Goal: Task Accomplishment & Management: Manage account settings

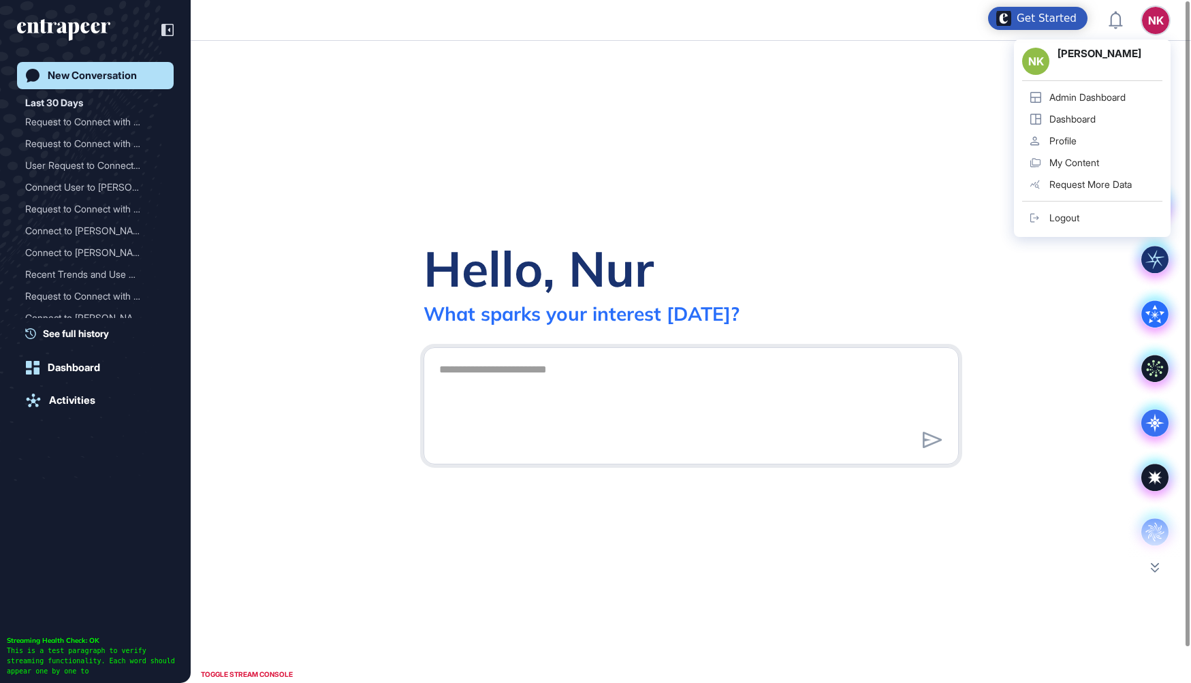
click at [1116, 95] on div "Admin Dashboard" at bounding box center [1087, 97] width 76 height 11
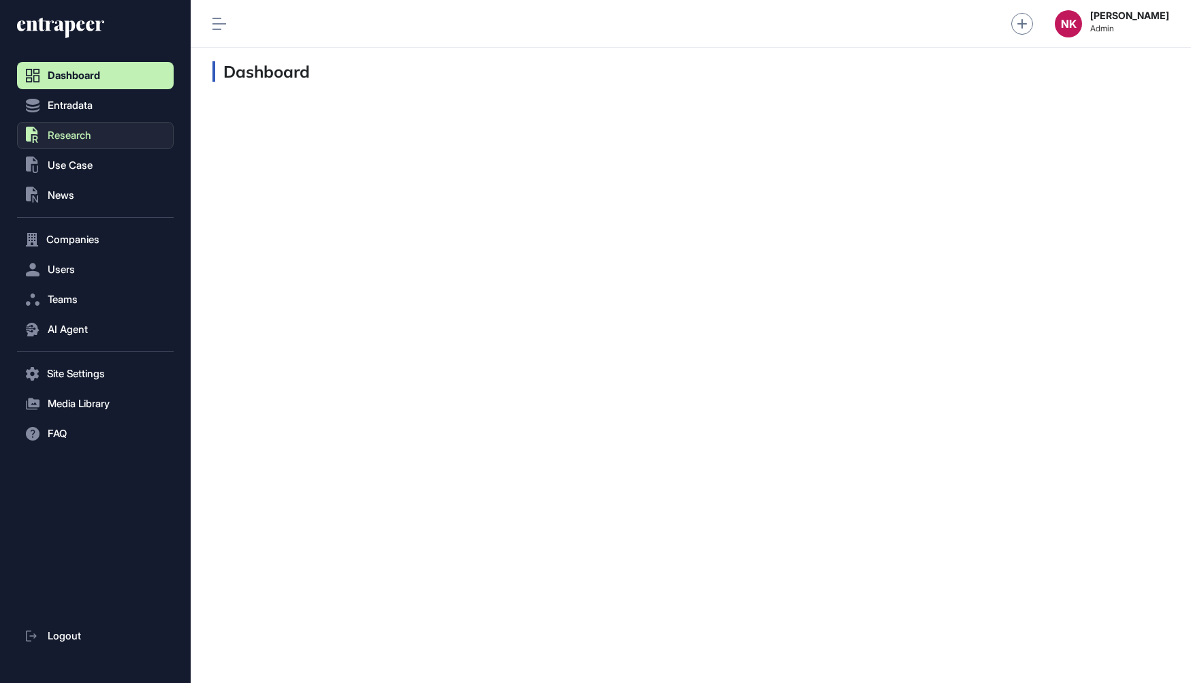
click at [80, 133] on span "Research" at bounding box center [70, 135] width 44 height 11
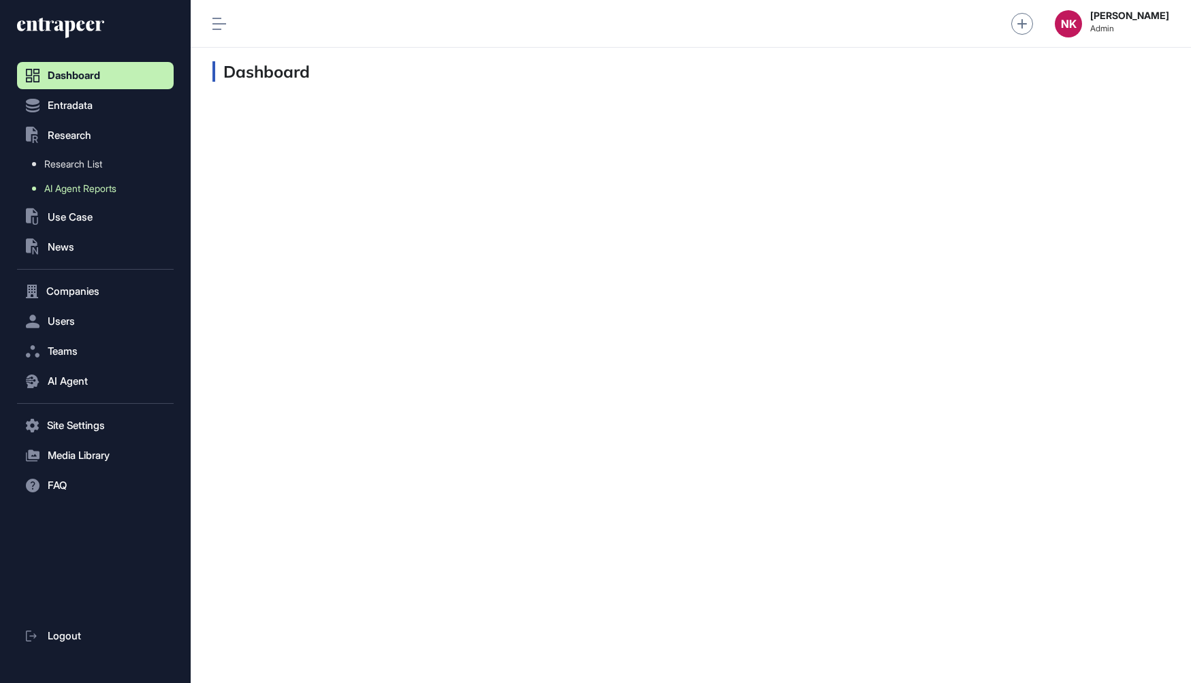
click at [82, 190] on span "AI Agent Reports" at bounding box center [80, 188] width 72 height 11
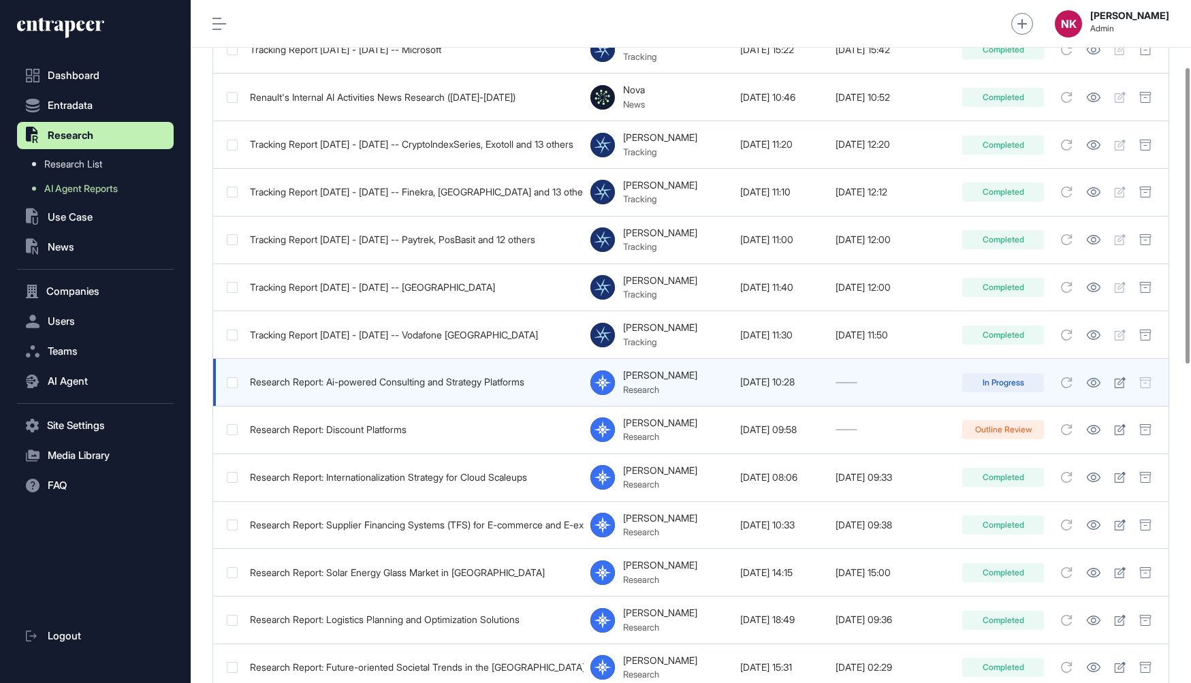
scroll to position [154, 0]
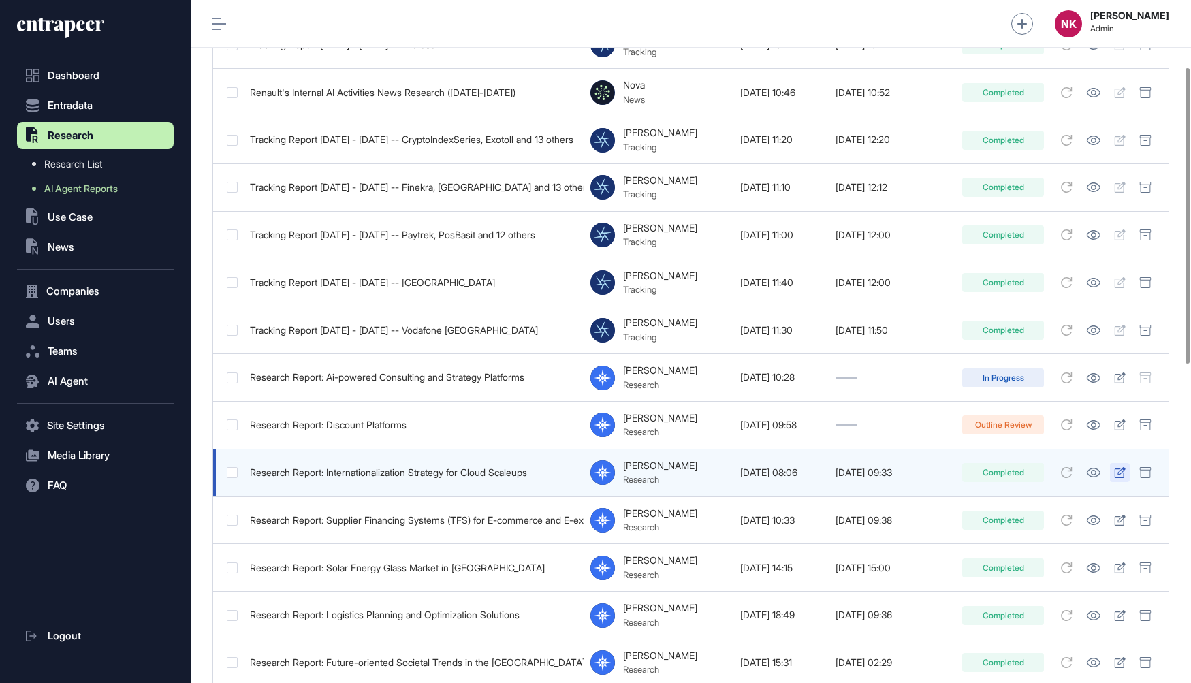
click at [1117, 470] on icon at bounding box center [1120, 472] width 12 height 11
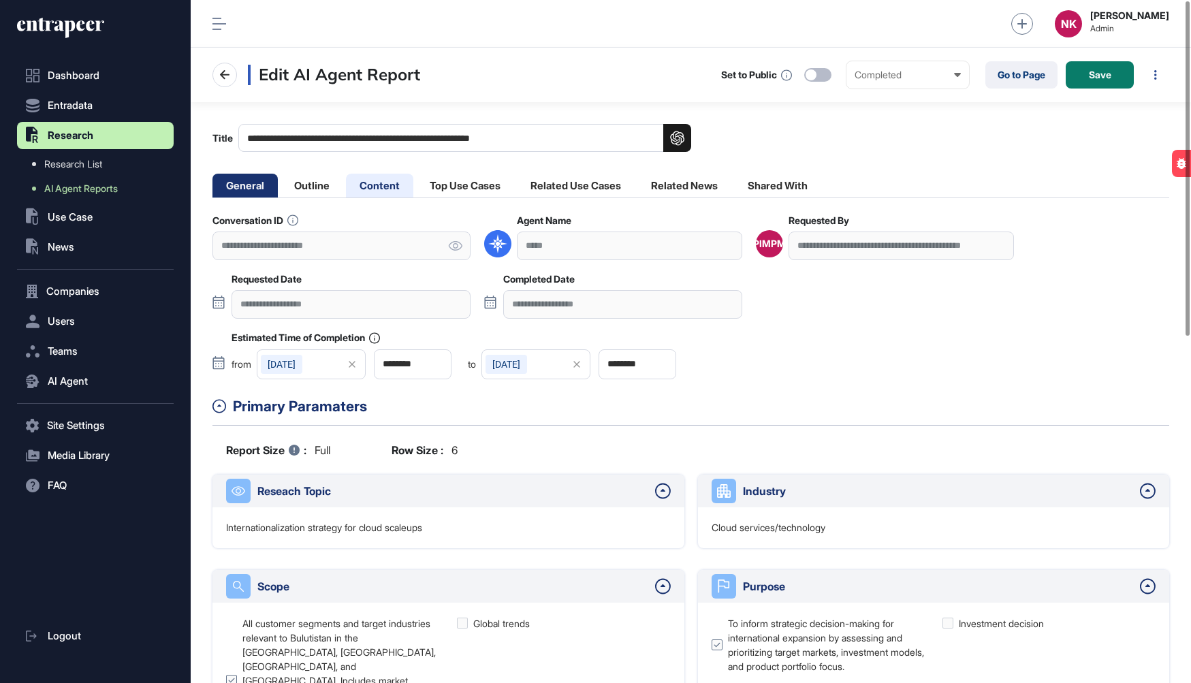
click at [416, 189] on li "Content" at bounding box center [465, 186] width 98 height 24
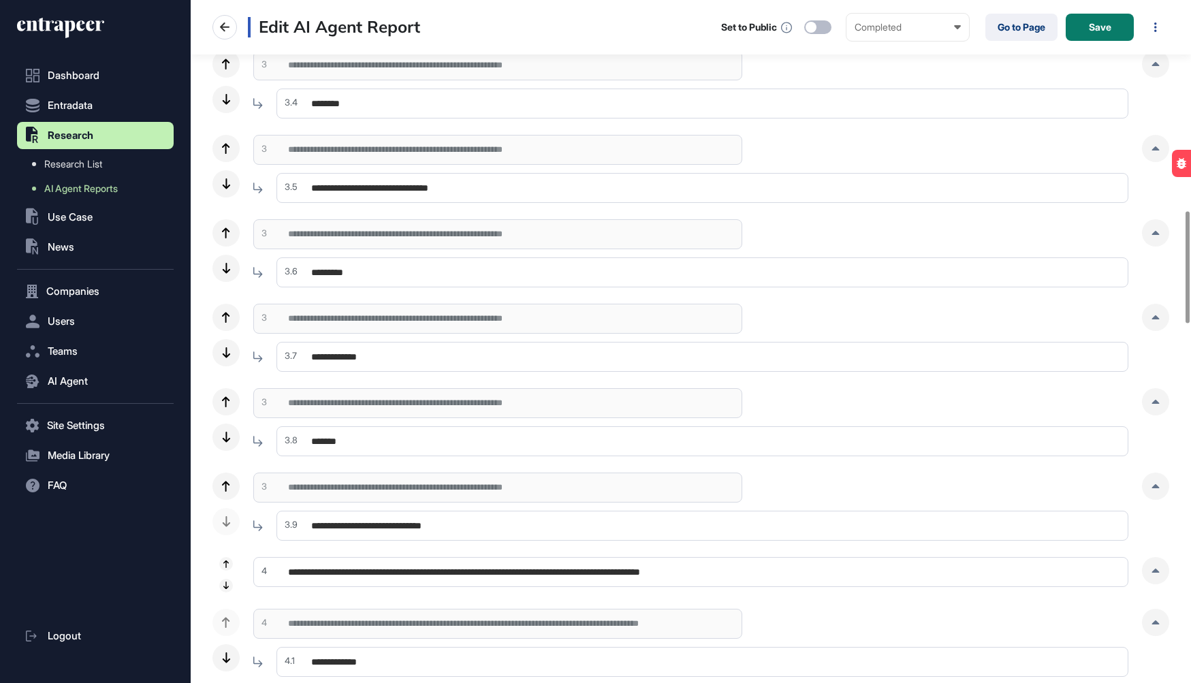
scroll to position [1291, 0]
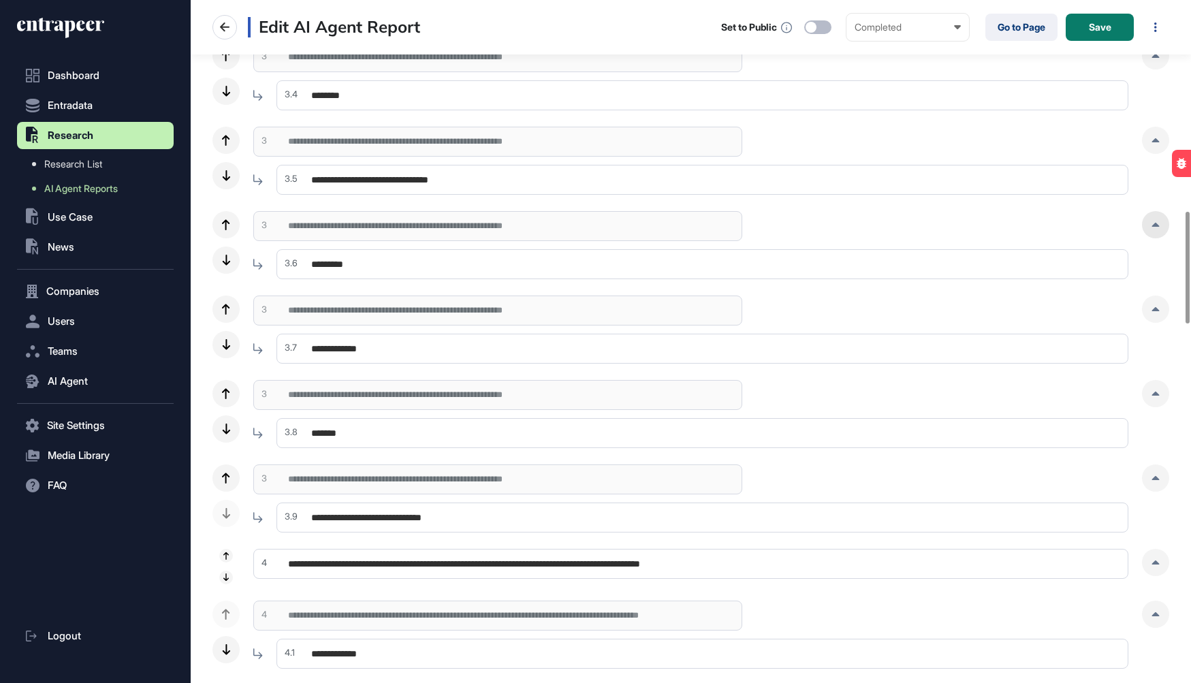
click at [1158, 227] on div at bounding box center [1155, 224] width 27 height 27
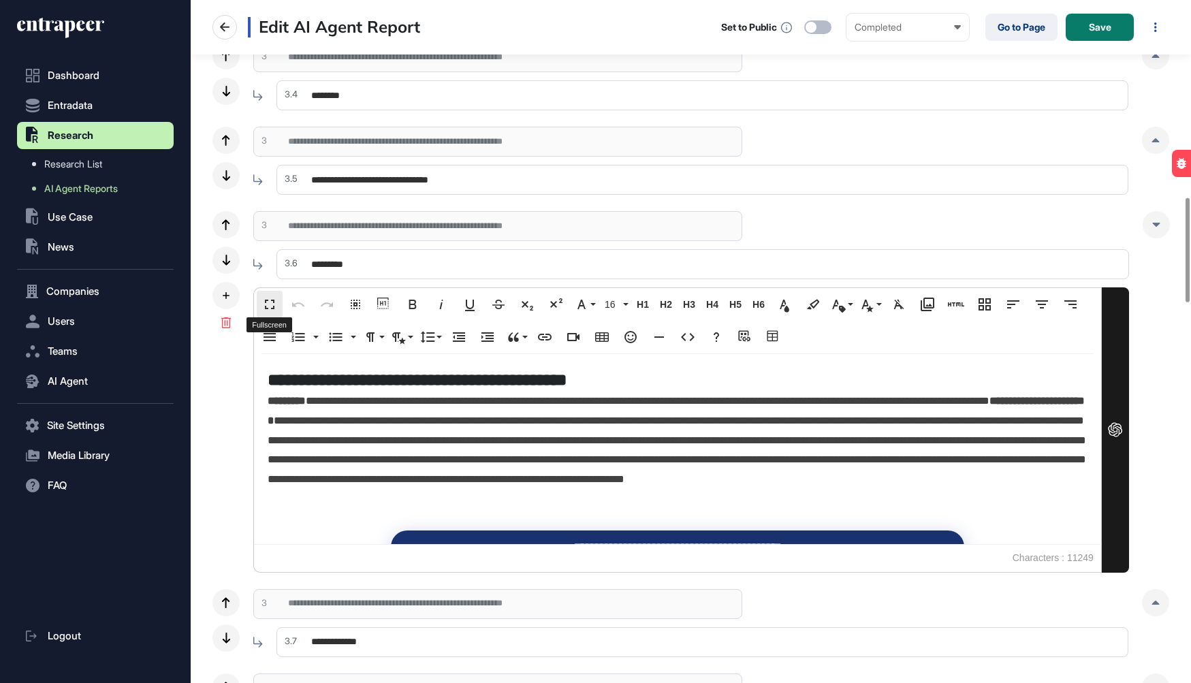
scroll to position [0, 6]
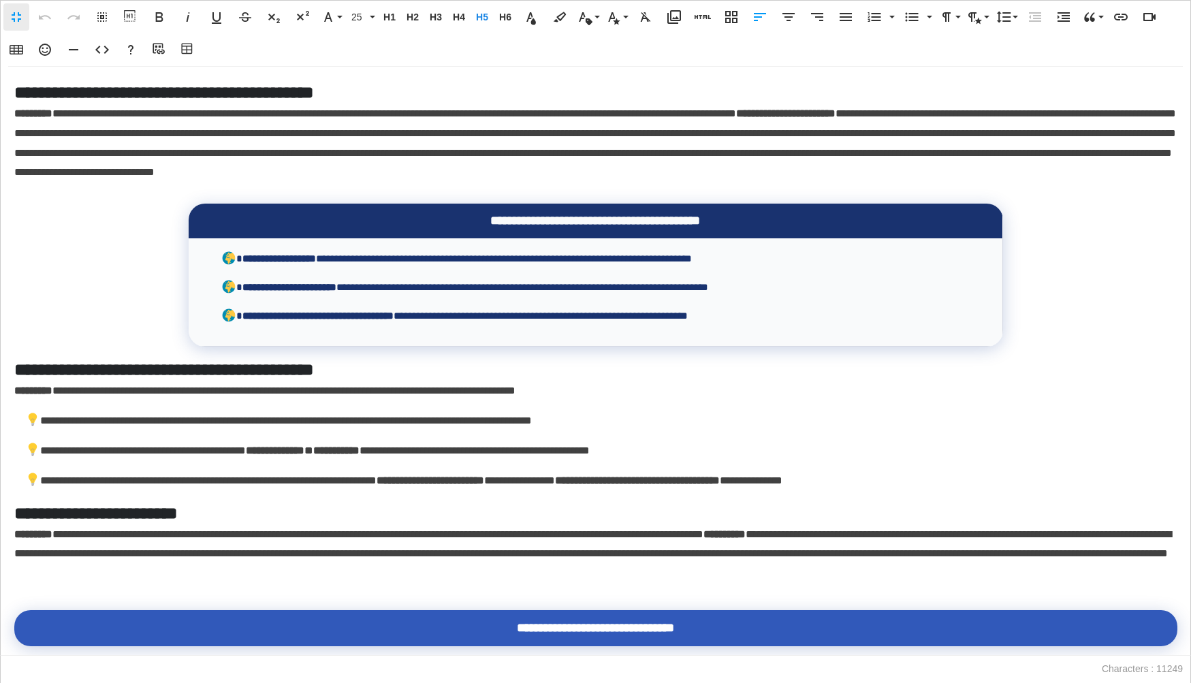
click at [275, 422] on p "**********" at bounding box center [601, 421] width 1153 height 20
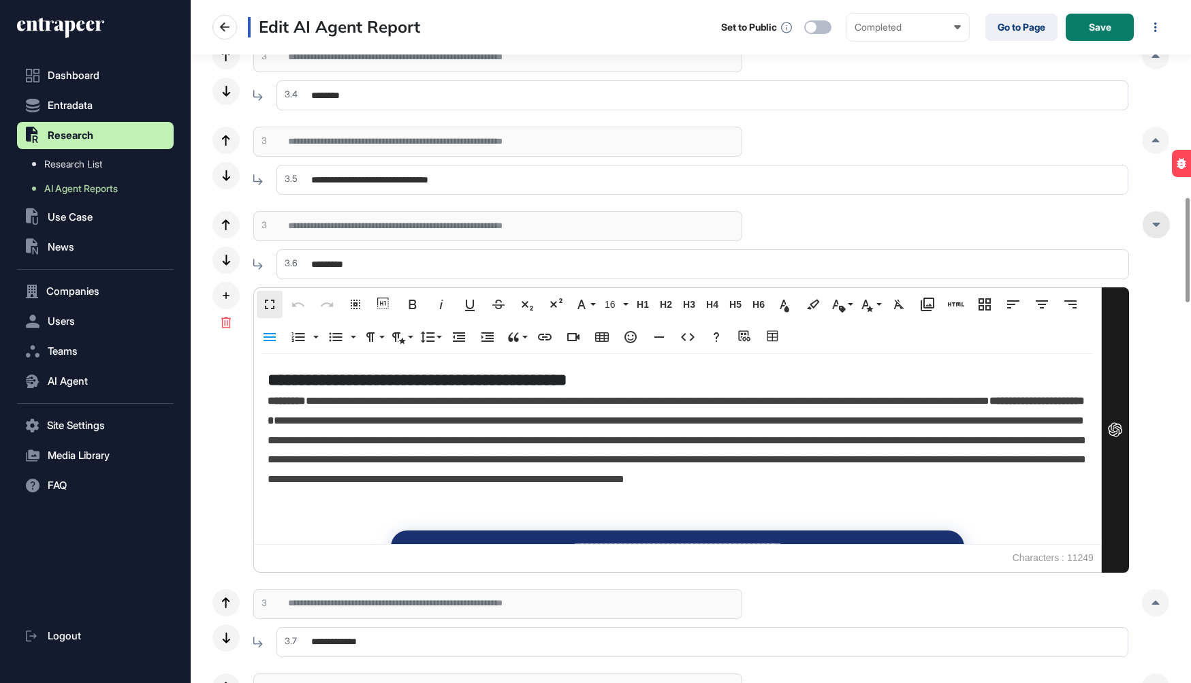
click at [1153, 223] on icon at bounding box center [1155, 225] width 7 height 4
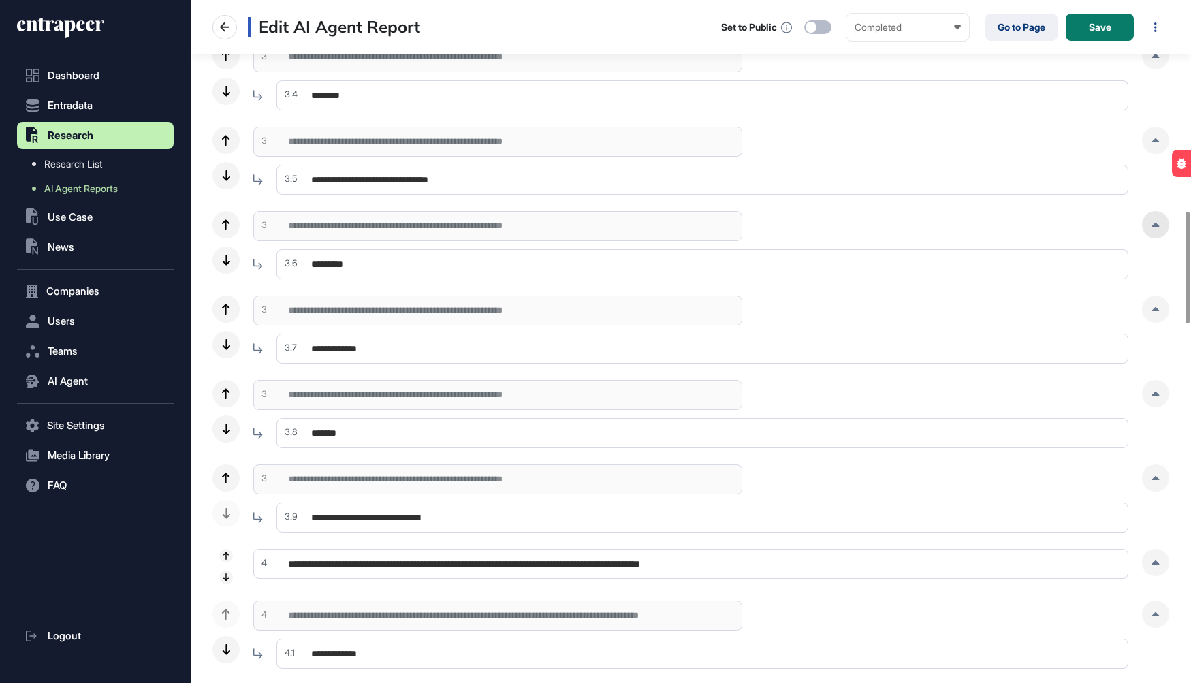
click at [1153, 221] on div at bounding box center [1155, 224] width 27 height 27
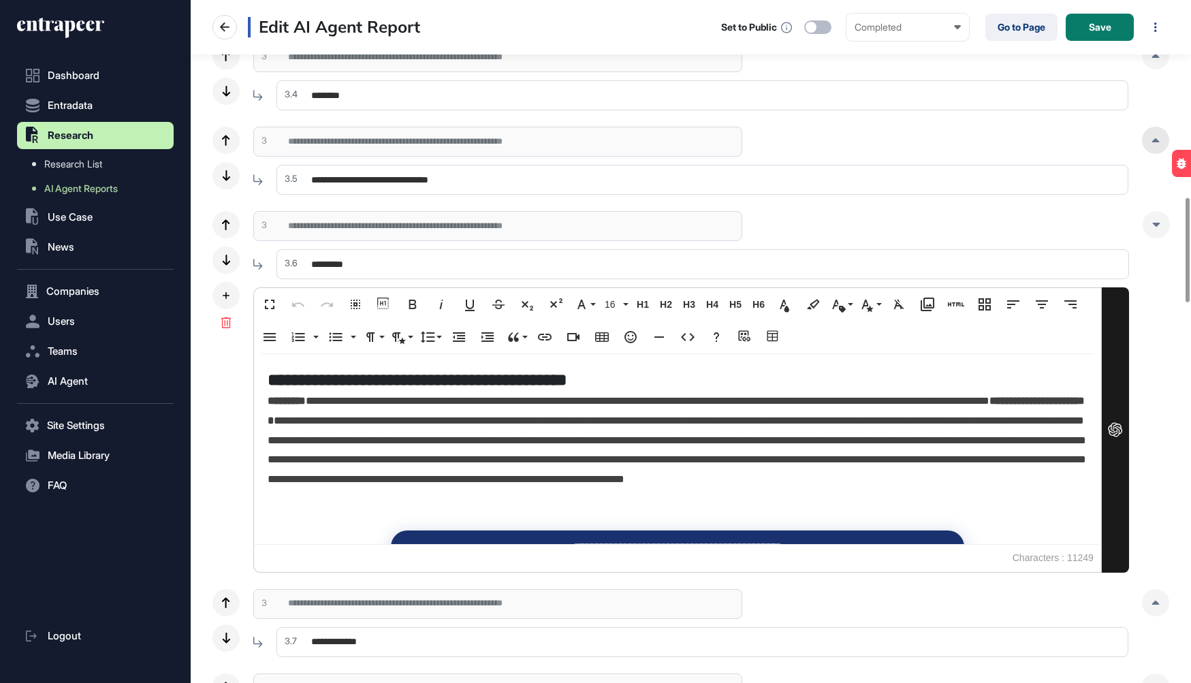
click at [1157, 138] on icon at bounding box center [1156, 140] width 8 height 4
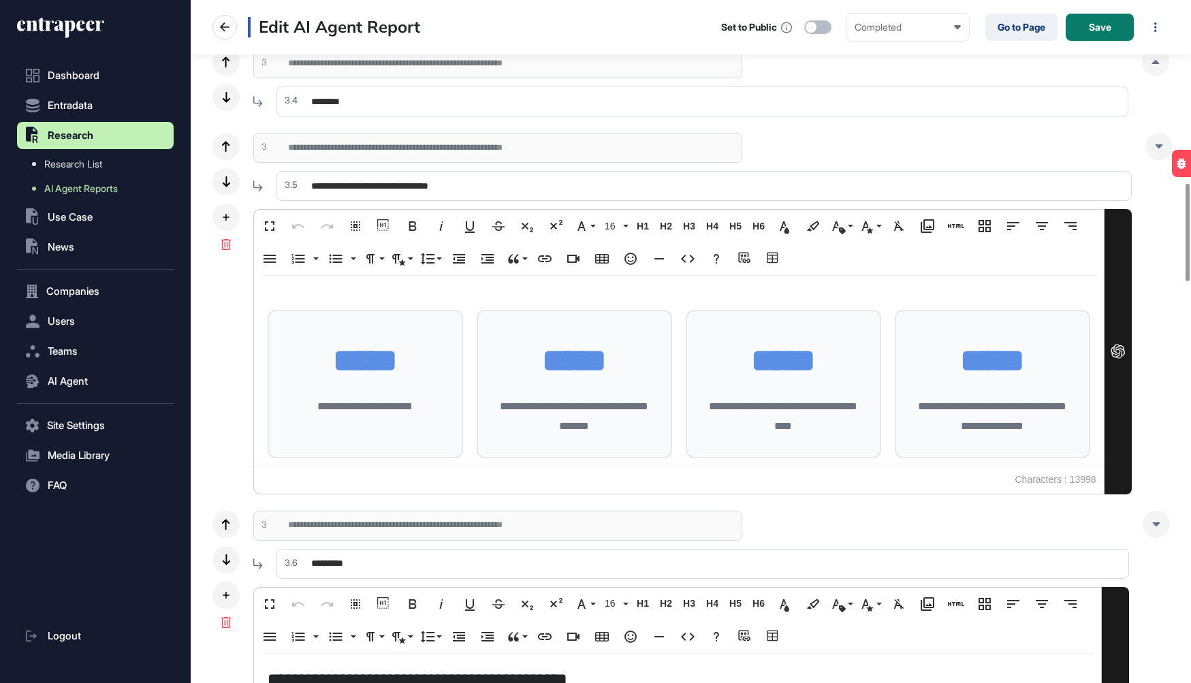
scroll to position [1274, 0]
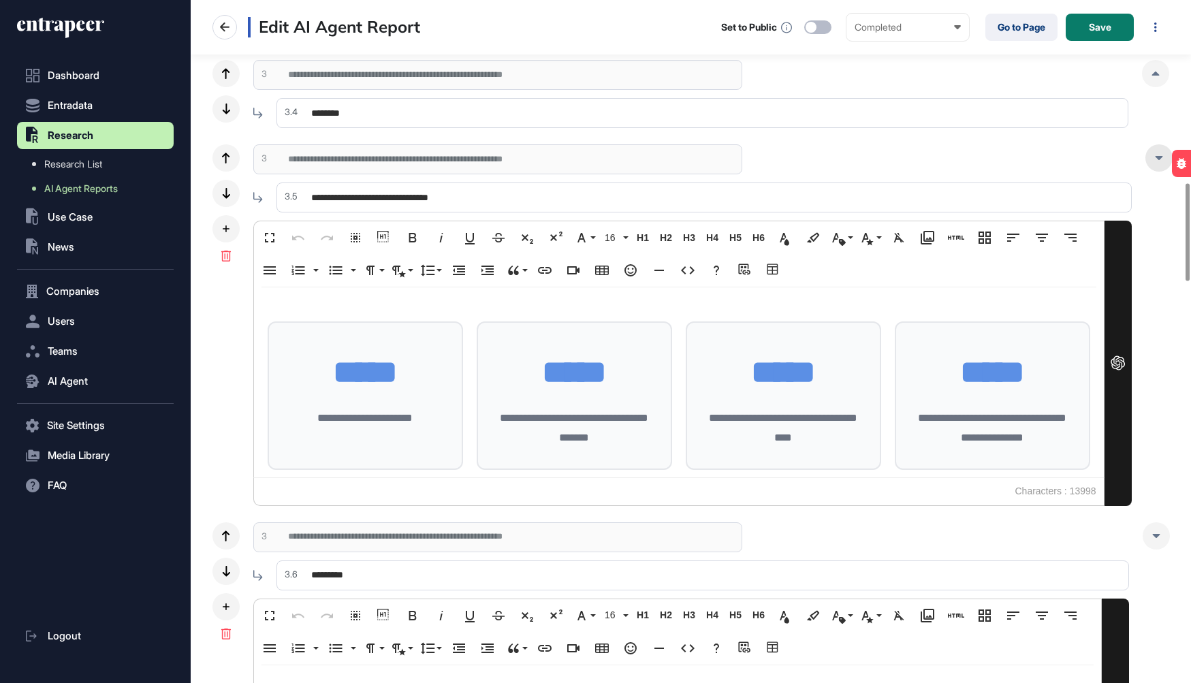
click at [1150, 163] on div at bounding box center [1158, 157] width 27 height 27
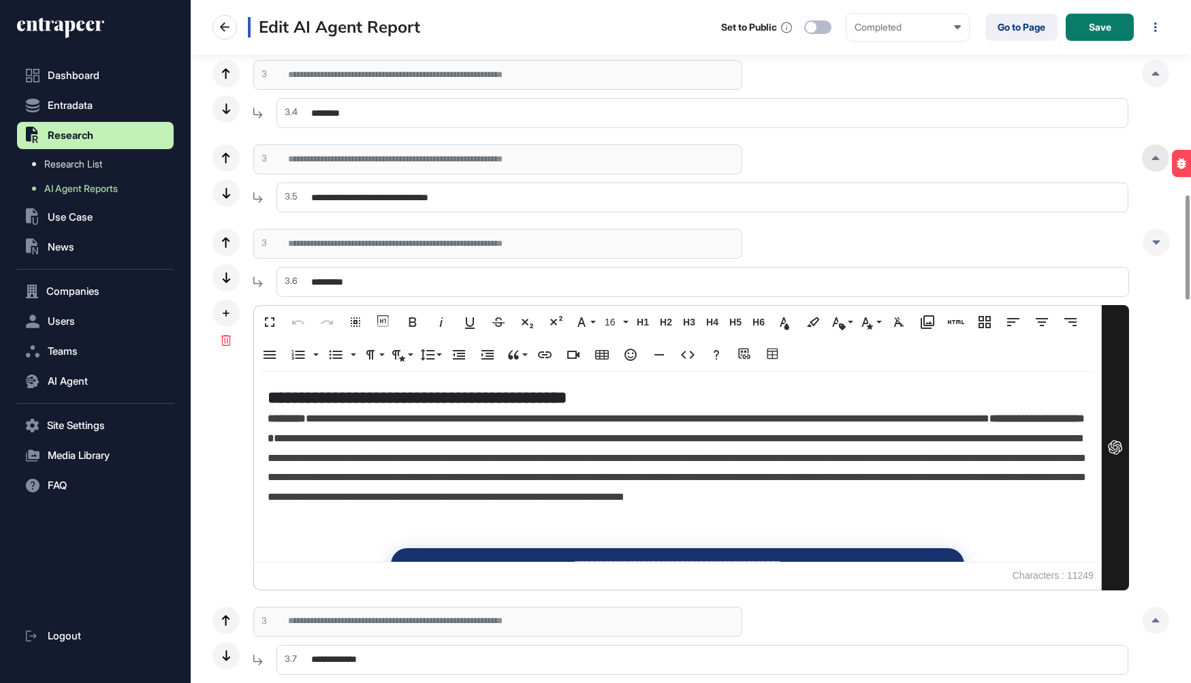
click at [1152, 165] on div at bounding box center [1155, 157] width 27 height 27
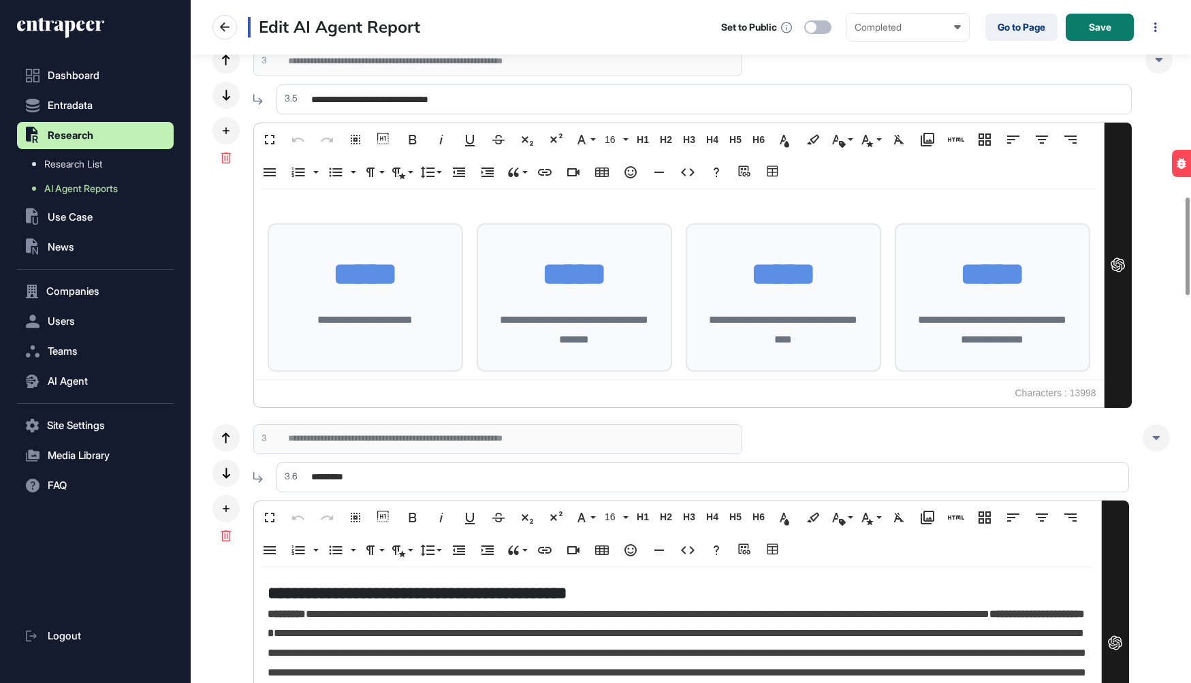
scroll to position [1361, 0]
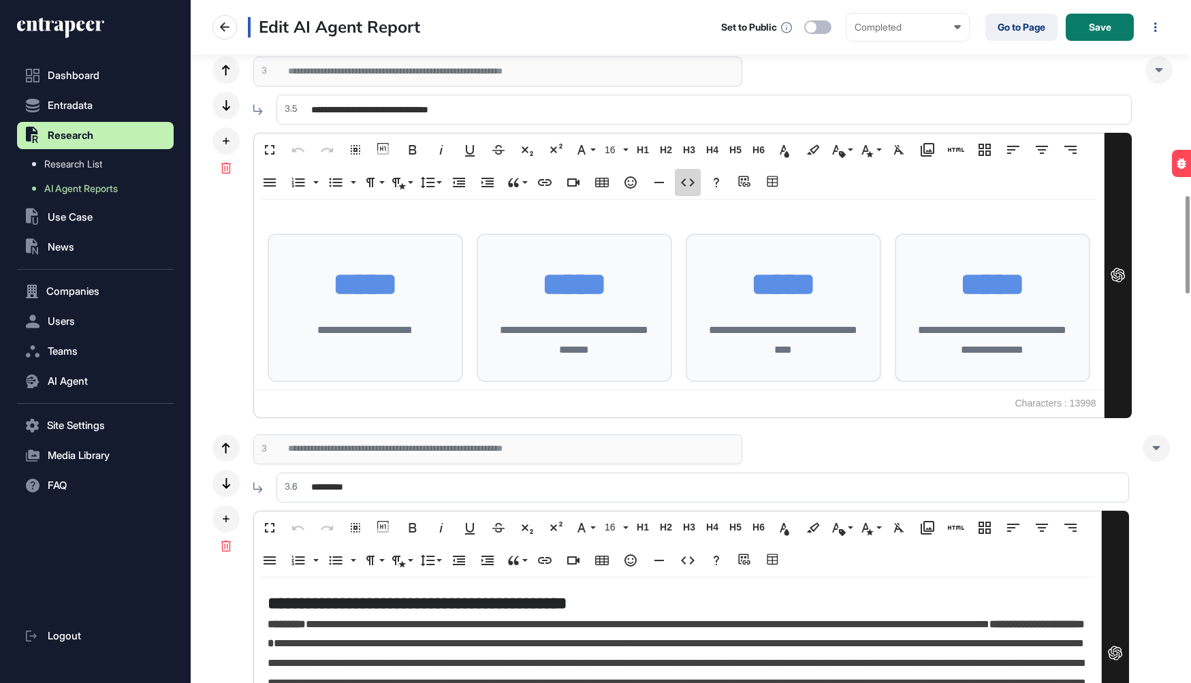
click at [692, 181] on icon "button" at bounding box center [688, 182] width 14 height 8
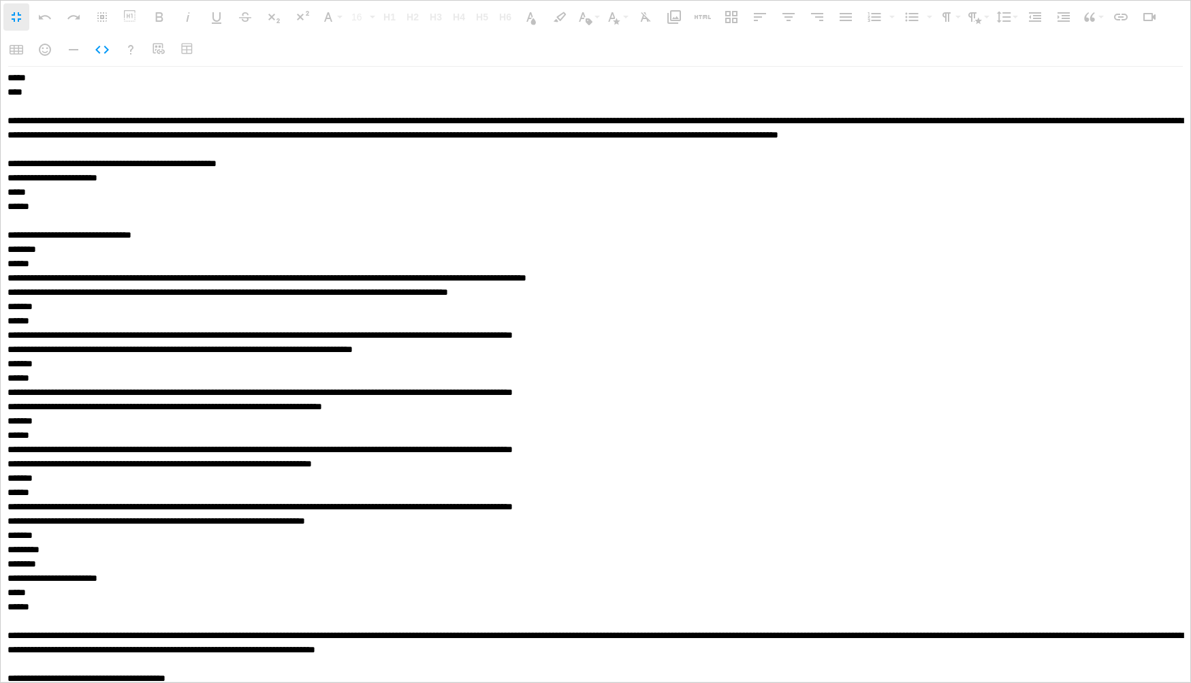
scroll to position [4004, 0]
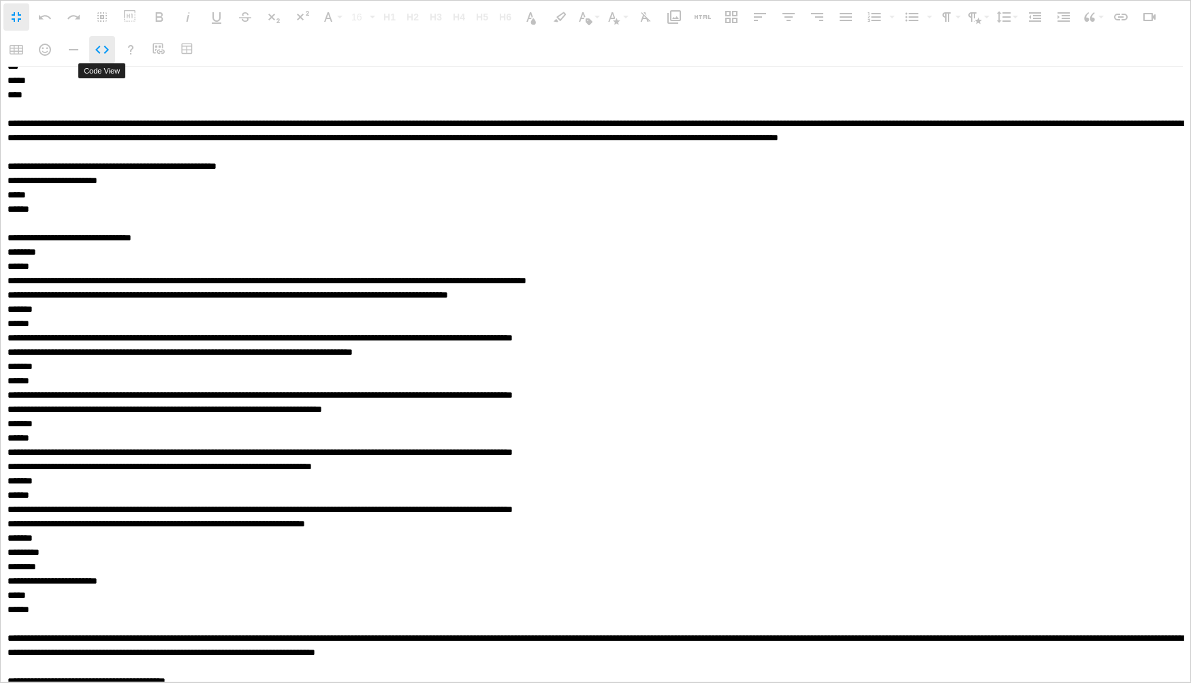
click at [104, 46] on icon "button" at bounding box center [102, 50] width 14 height 8
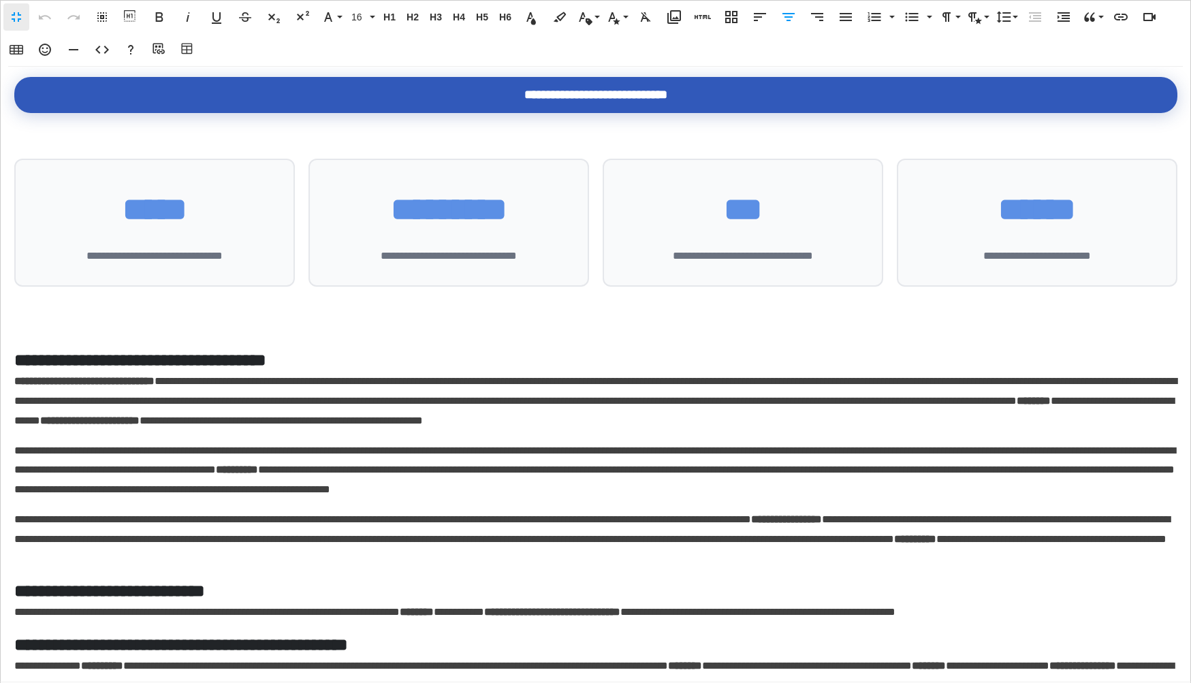
scroll to position [2758, 0]
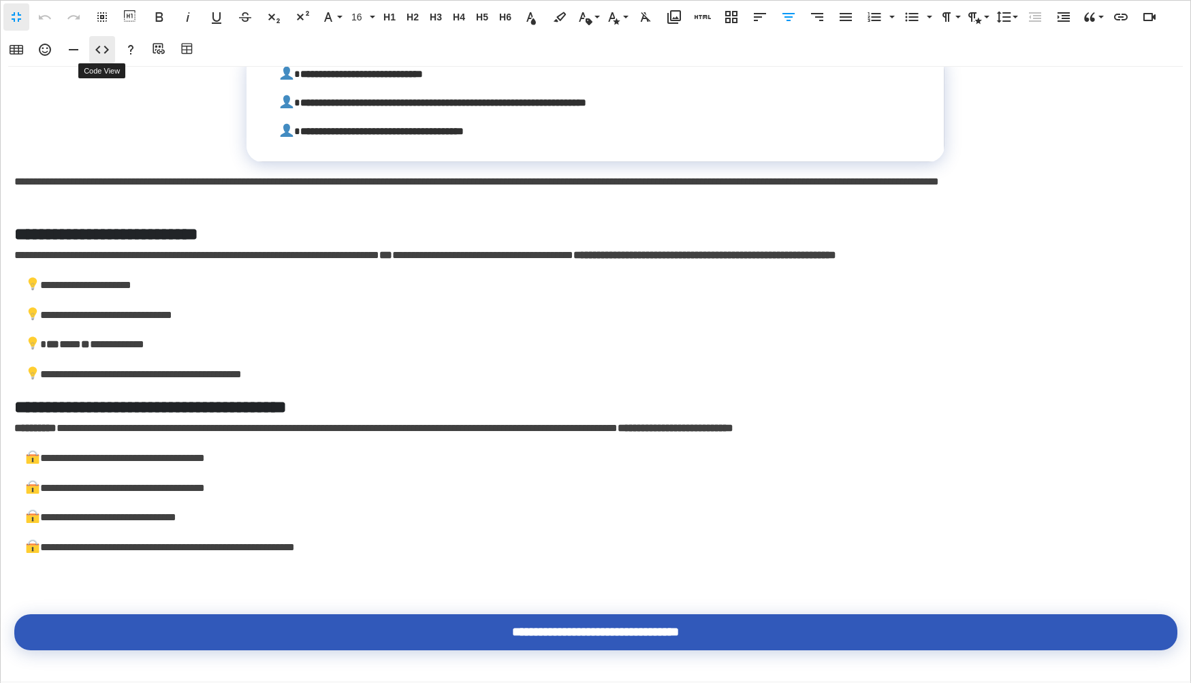
click at [106, 50] on icon "button" at bounding box center [102, 50] width 14 height 8
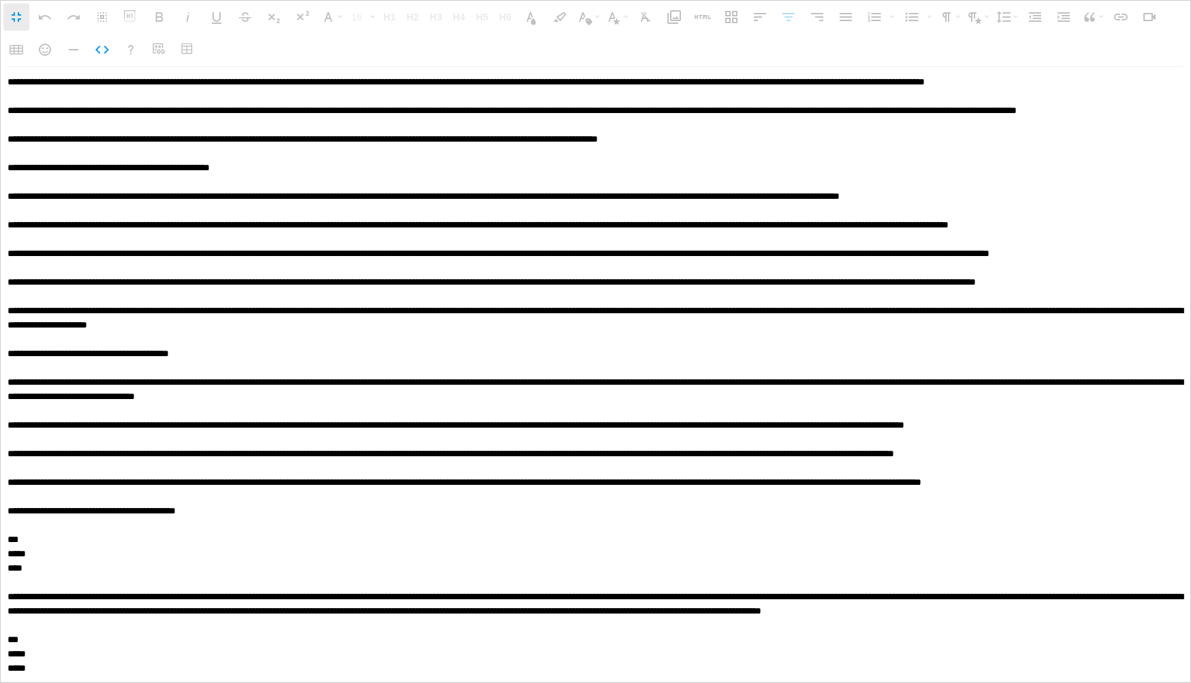
scroll to position [3996, 0]
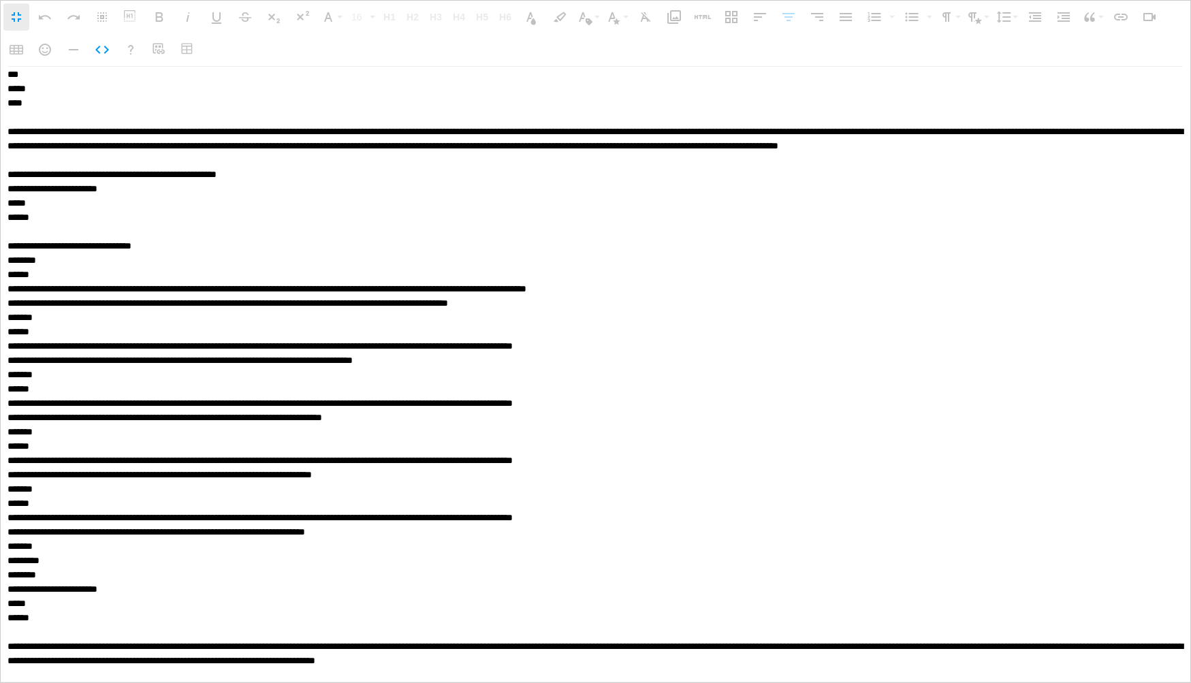
drag, startPoint x: 829, startPoint y: 373, endPoint x: 554, endPoint y: 374, distance: 274.5
click at [554, 374] on textarea at bounding box center [596, 375] width 1190 height 616
click at [104, 52] on icon "button" at bounding box center [102, 50] width 14 height 8
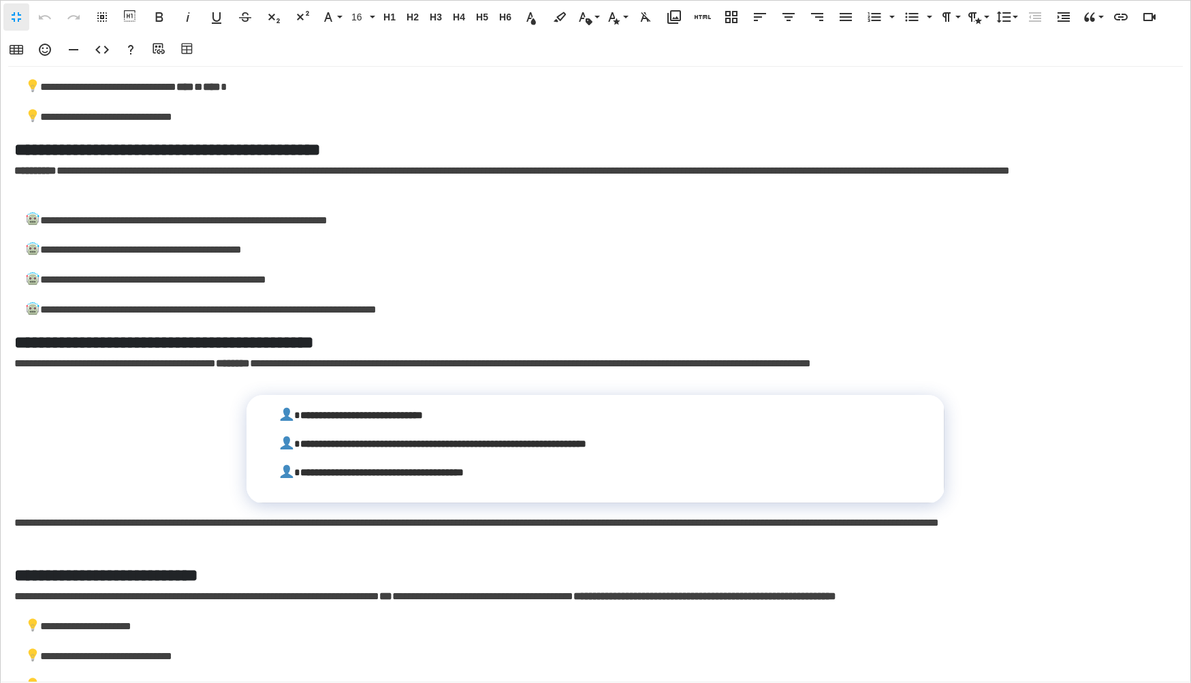
scroll to position [2758, 0]
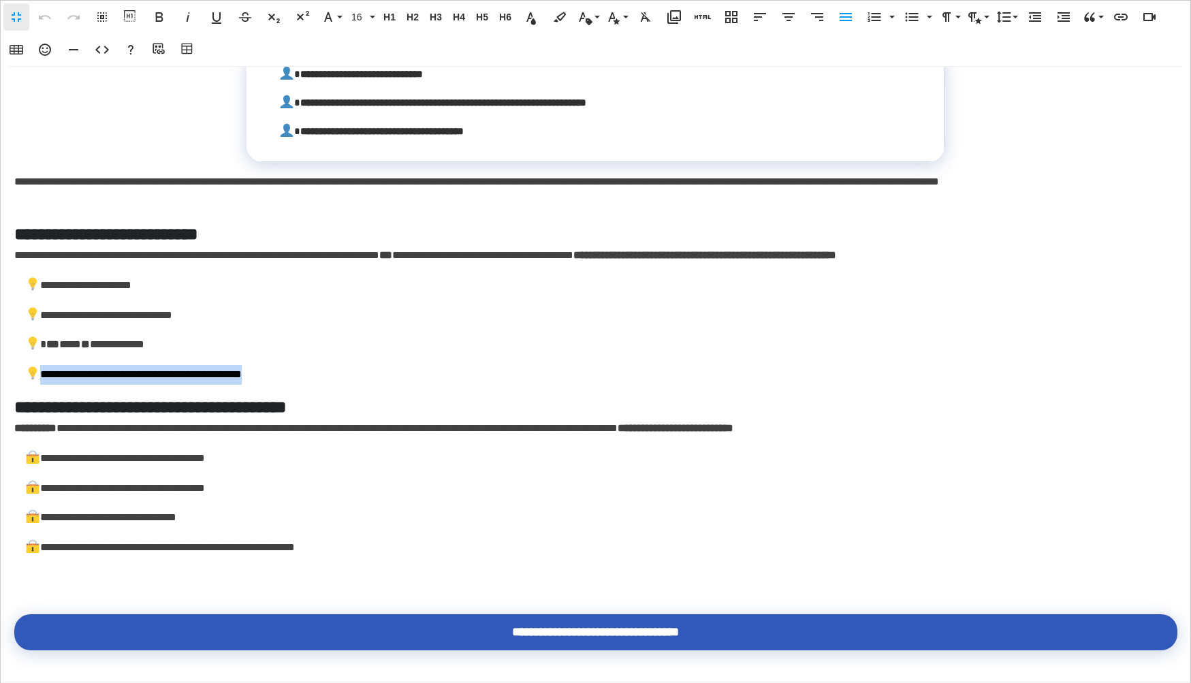
drag, startPoint x: 301, startPoint y: 378, endPoint x: 37, endPoint y: 377, distance: 263.6
click at [37, 377] on p "**********" at bounding box center [601, 375] width 1153 height 20
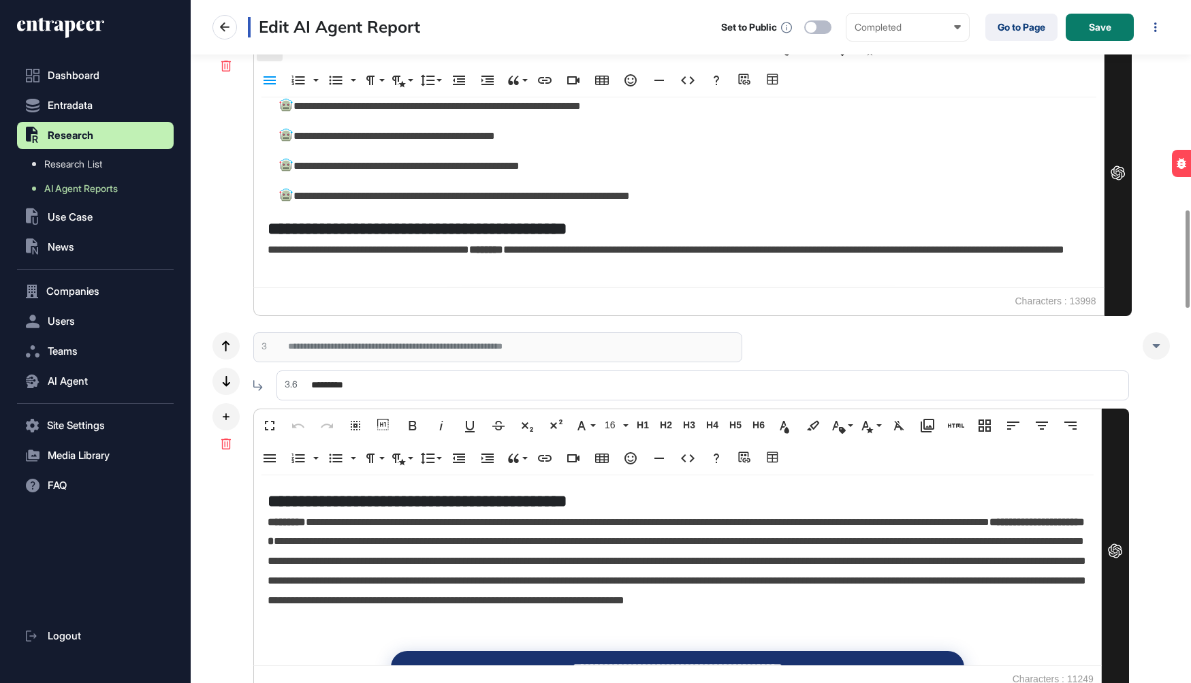
scroll to position [1461, 0]
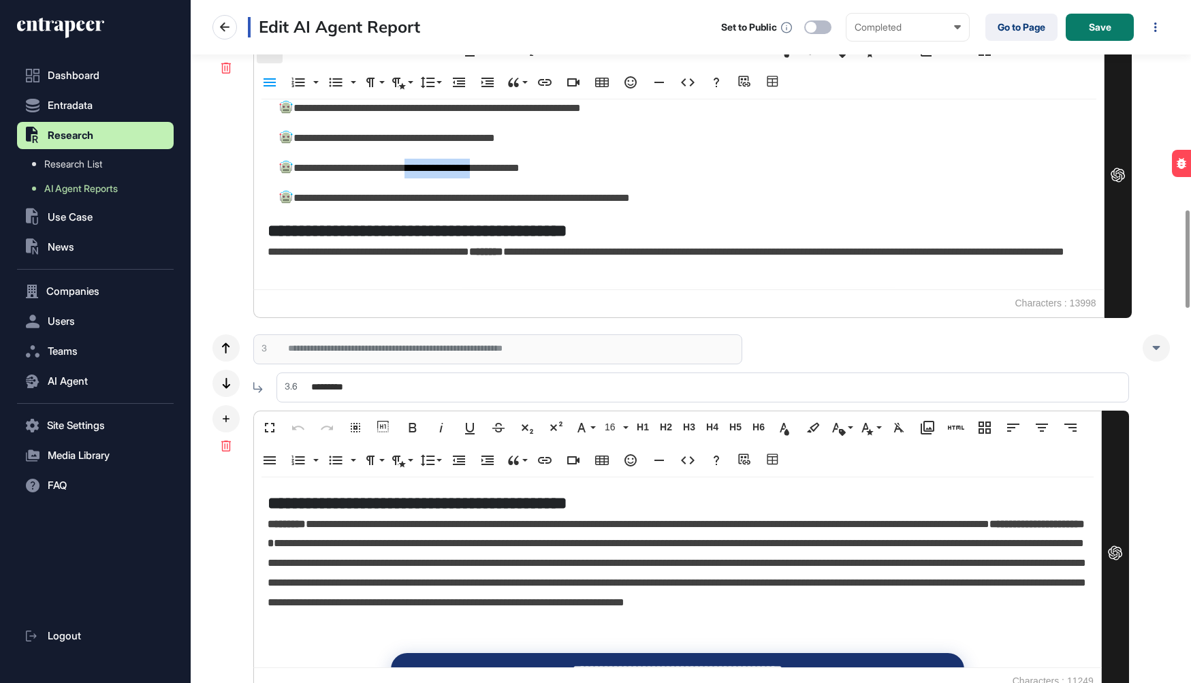
drag, startPoint x: 518, startPoint y: 165, endPoint x: 432, endPoint y: 165, distance: 85.1
click at [431, 165] on p "**********" at bounding box center [683, 169] width 810 height 20
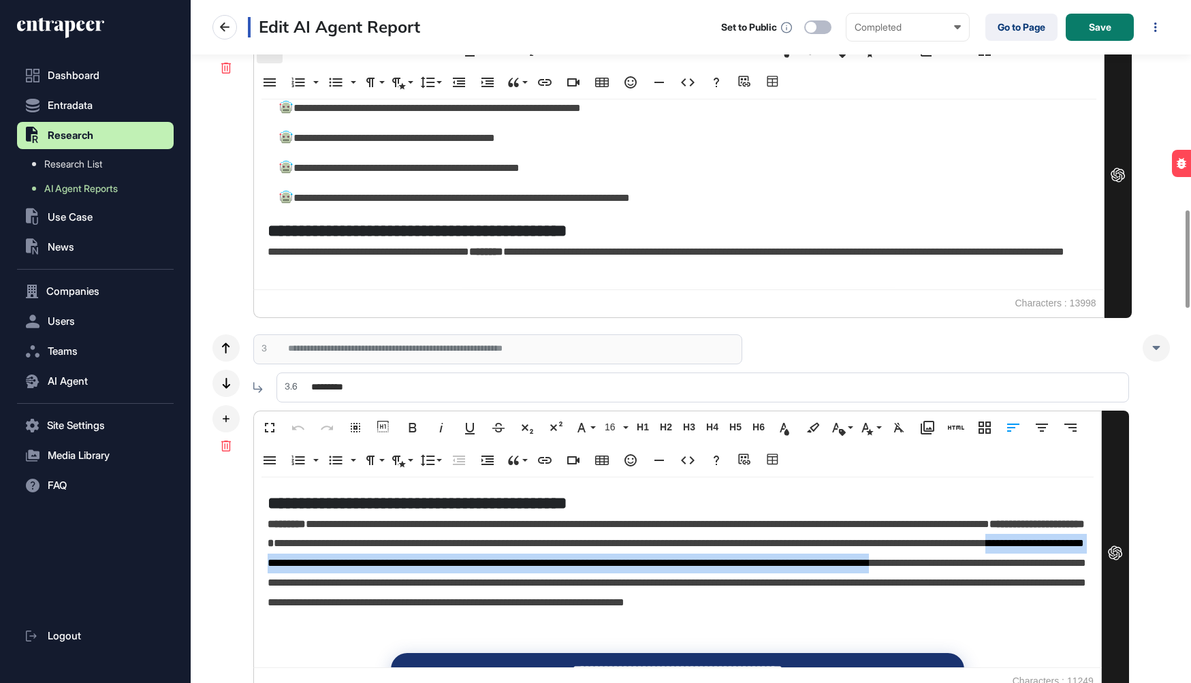
drag, startPoint x: 633, startPoint y: 575, endPoint x: 564, endPoint y: 569, distance: 69.7
click at [564, 569] on p "**********" at bounding box center [678, 574] width 820 height 118
click at [232, 23] on icon at bounding box center [225, 27] width 16 height 16
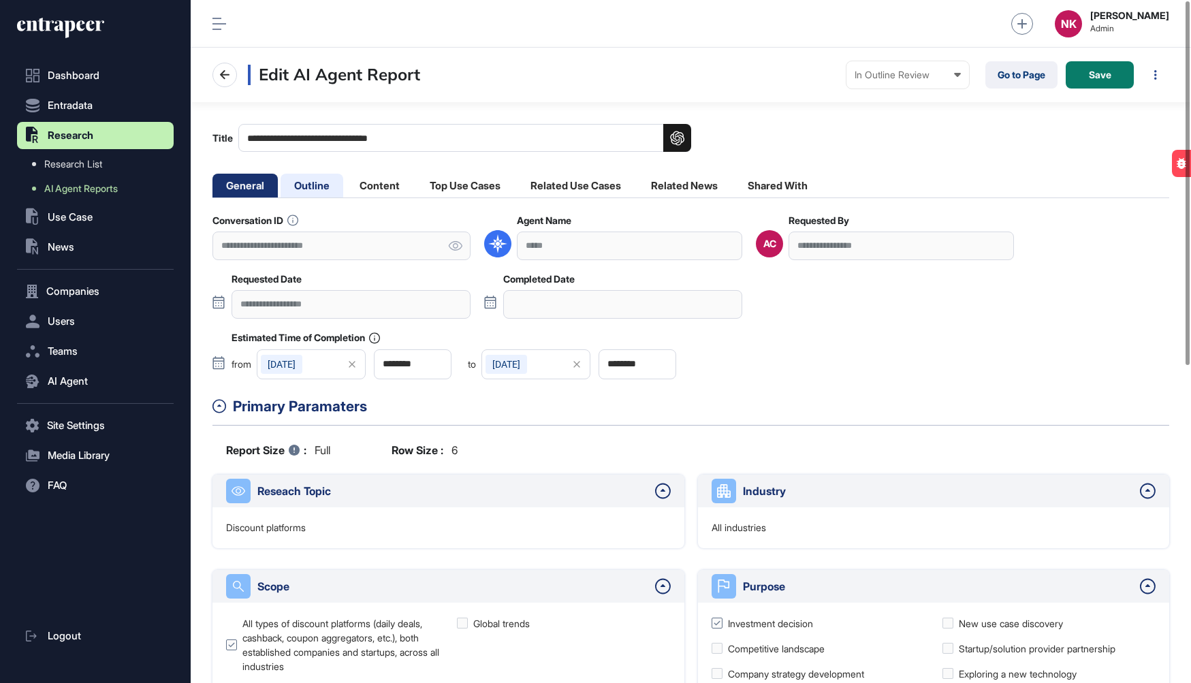
click at [346, 185] on li "Outline" at bounding box center [379, 186] width 67 height 24
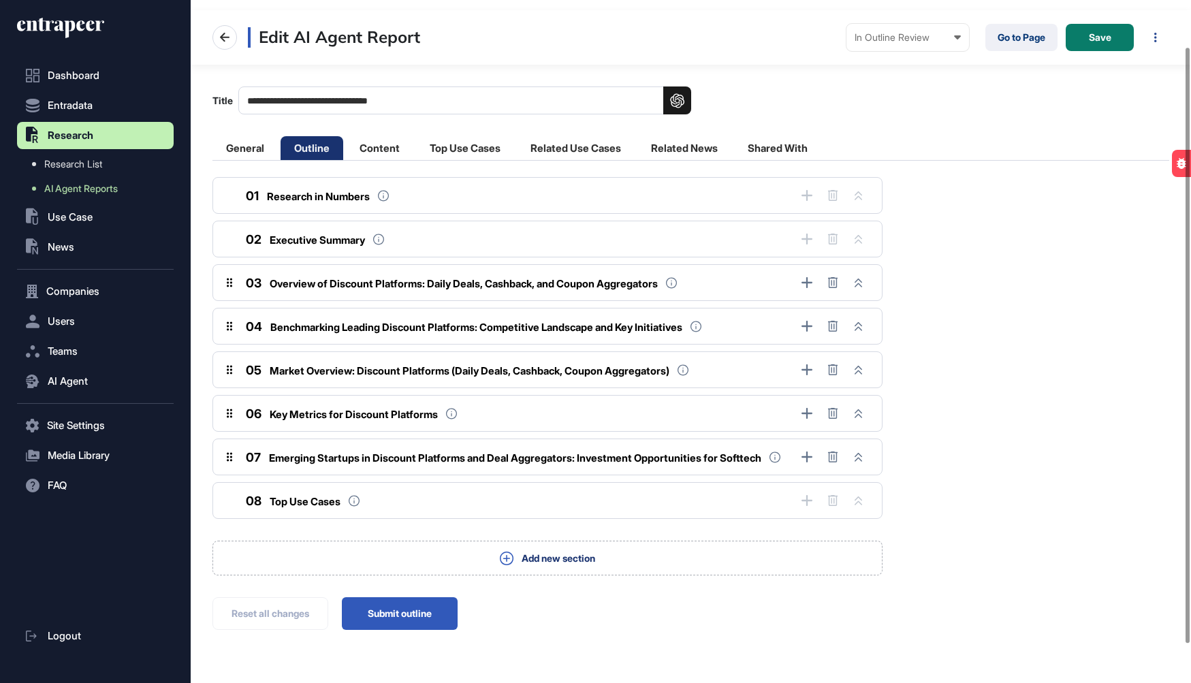
scroll to position [53, 0]
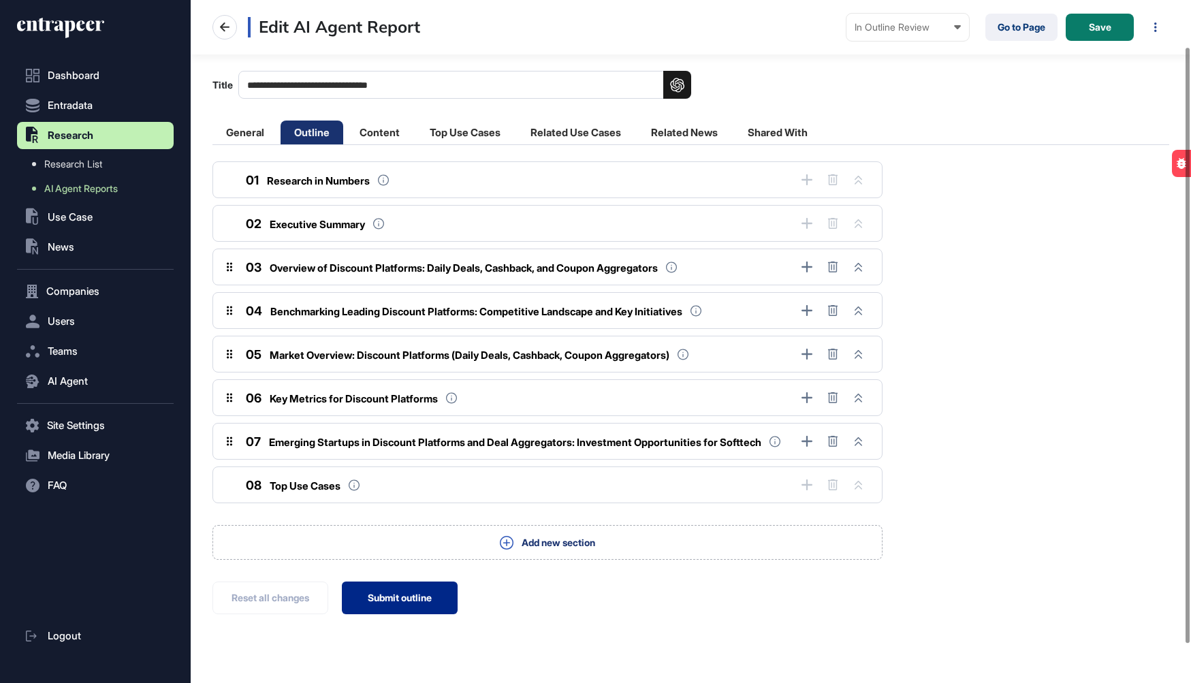
click at [402, 610] on button "Submit outline" at bounding box center [400, 598] width 116 height 33
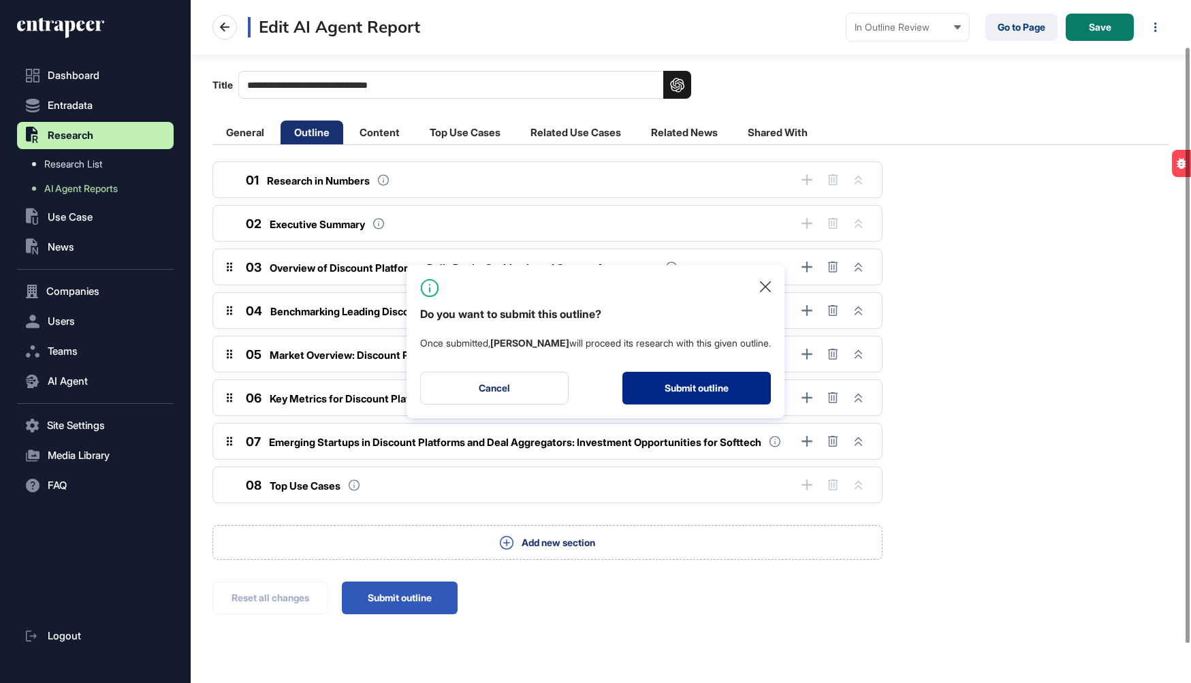
click at [695, 375] on button "Submit outline" at bounding box center [696, 388] width 148 height 33
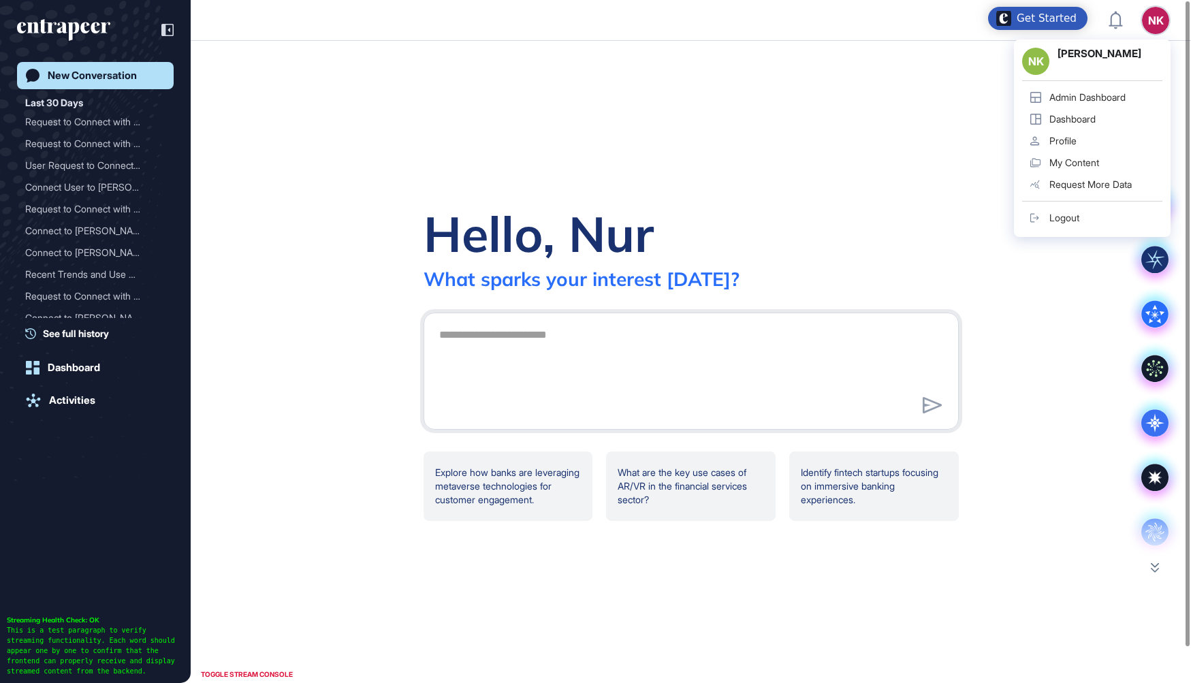
click at [1070, 97] on div "Admin Dashboard" at bounding box center [1087, 97] width 76 height 11
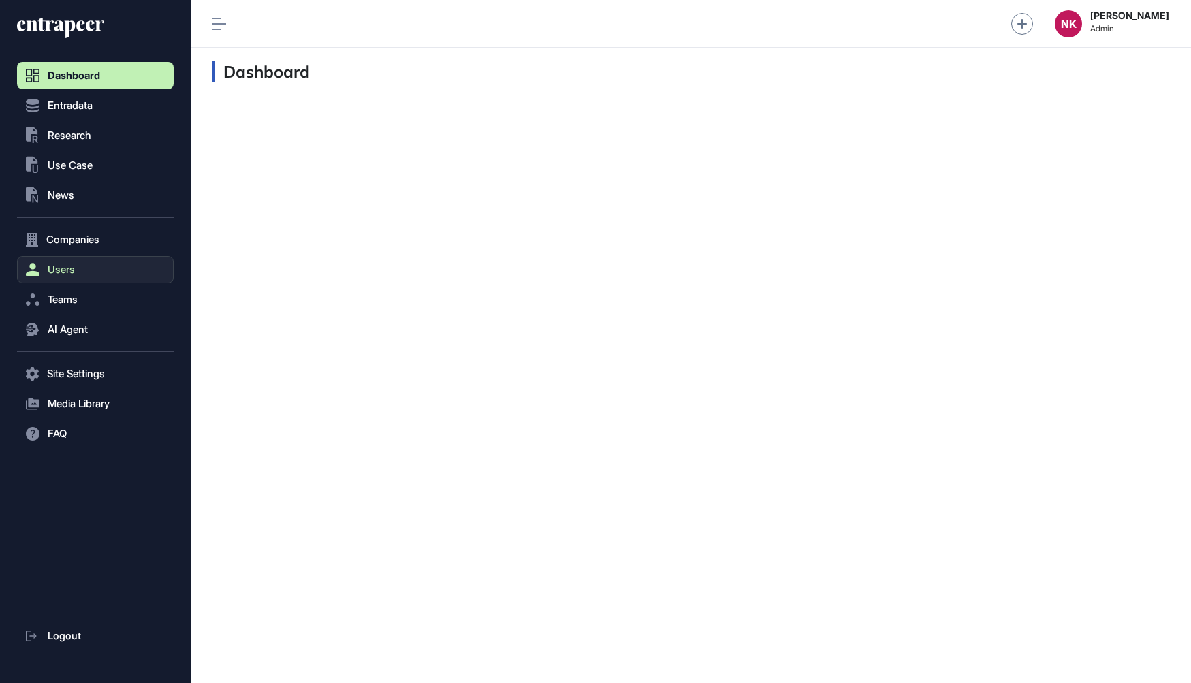
click at [71, 266] on span "Users" at bounding box center [61, 269] width 27 height 11
click at [70, 291] on link "User List" at bounding box center [99, 298] width 150 height 25
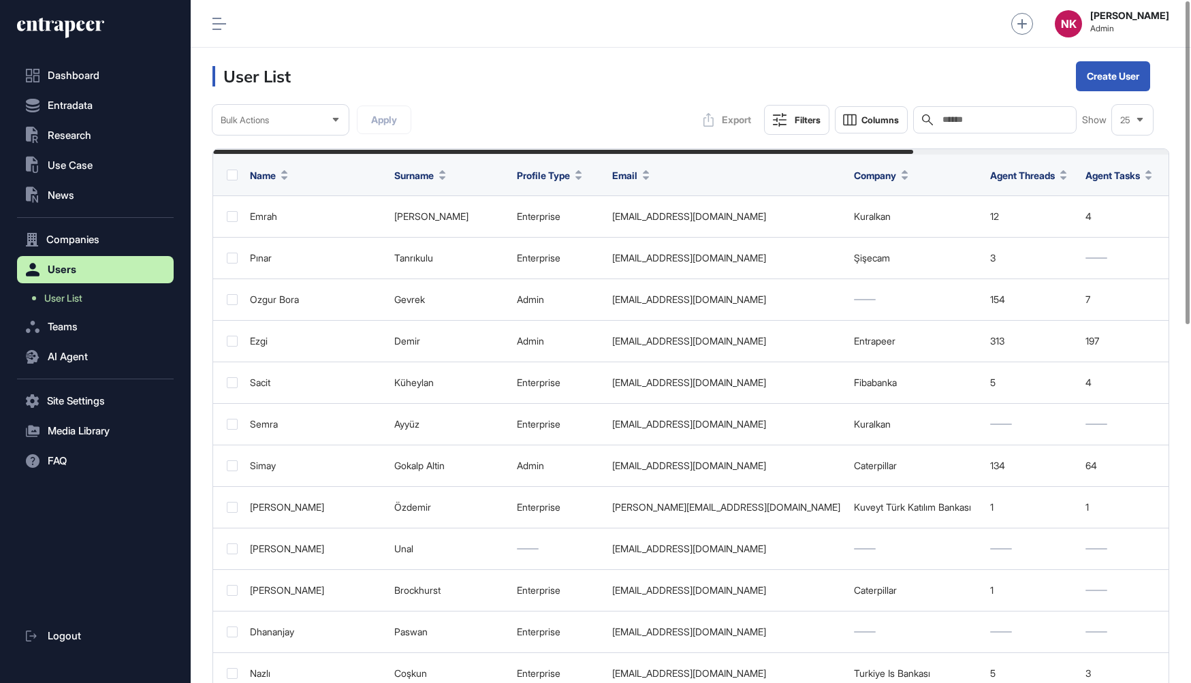
click at [954, 121] on input "text" at bounding box center [1004, 119] width 127 height 11
paste input "**********"
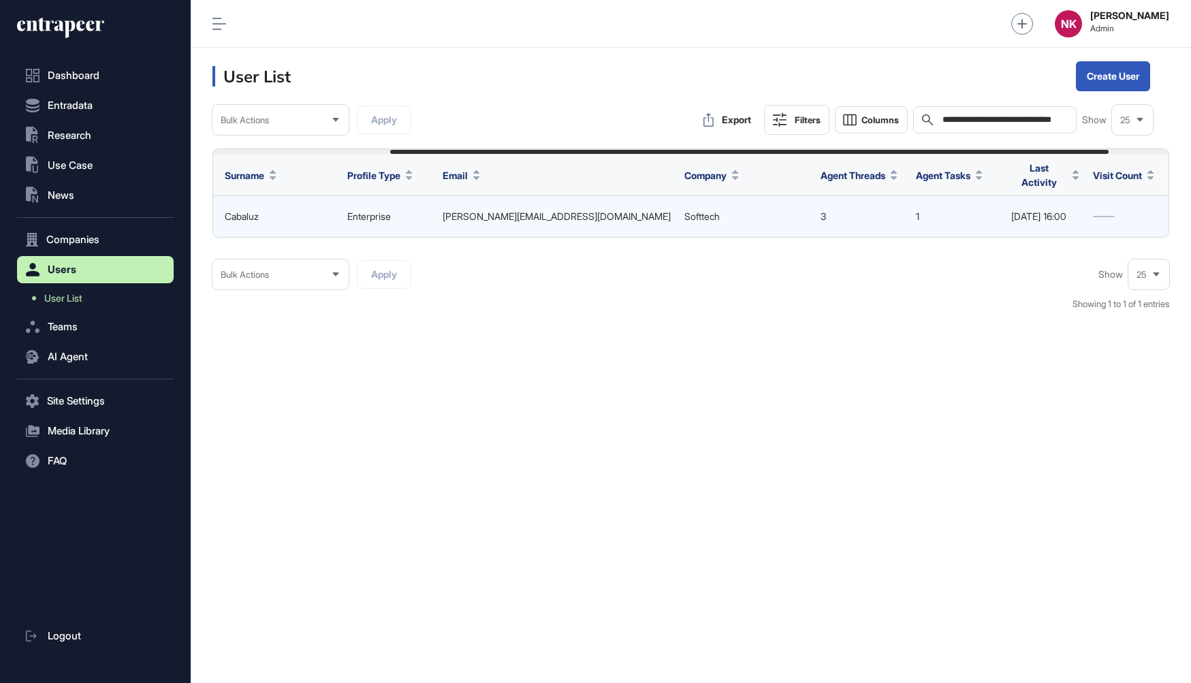
scroll to position [0, 317]
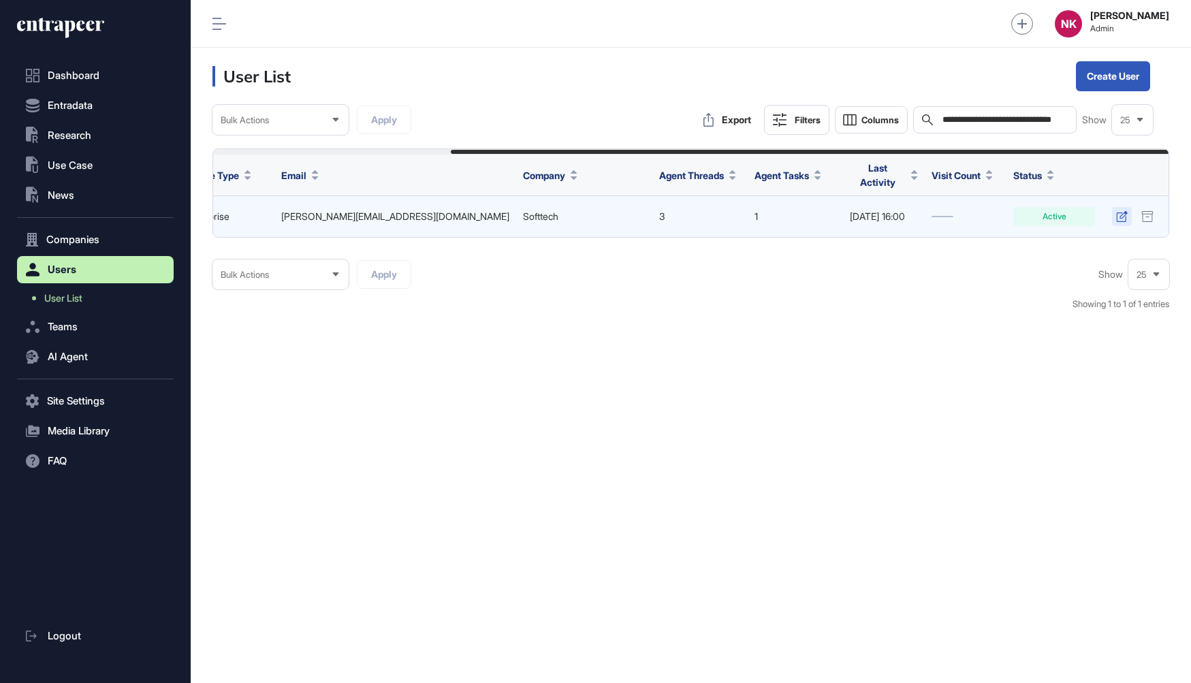
type input "**********"
click at [1124, 211] on icon at bounding box center [1122, 216] width 12 height 11
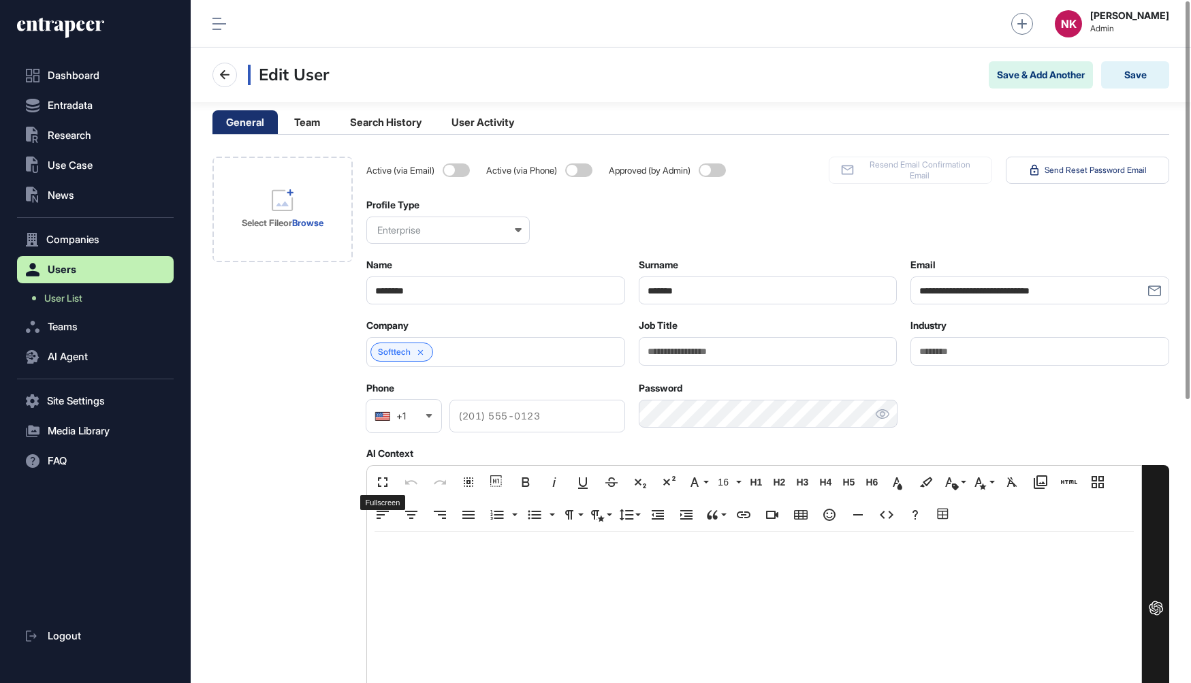
click at [384, 533] on div at bounding box center [754, 627] width 774 height 190
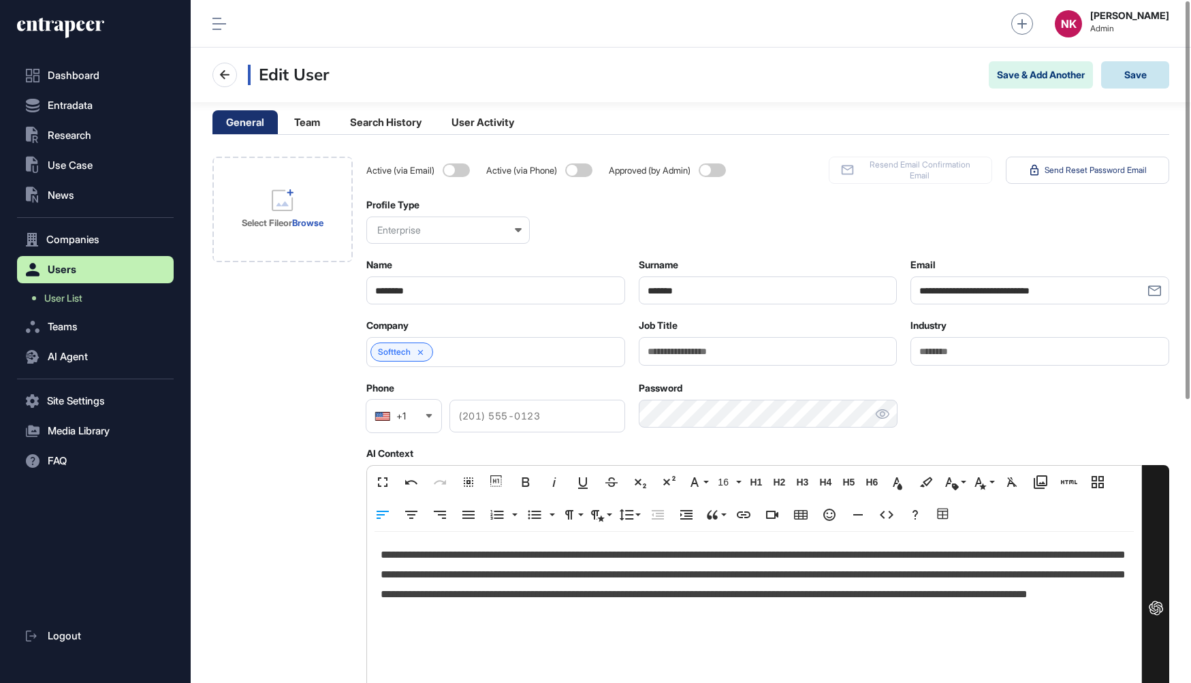
click at [1122, 77] on button "Save" at bounding box center [1135, 74] width 68 height 27
